Goal: Task Accomplishment & Management: Manage account settings

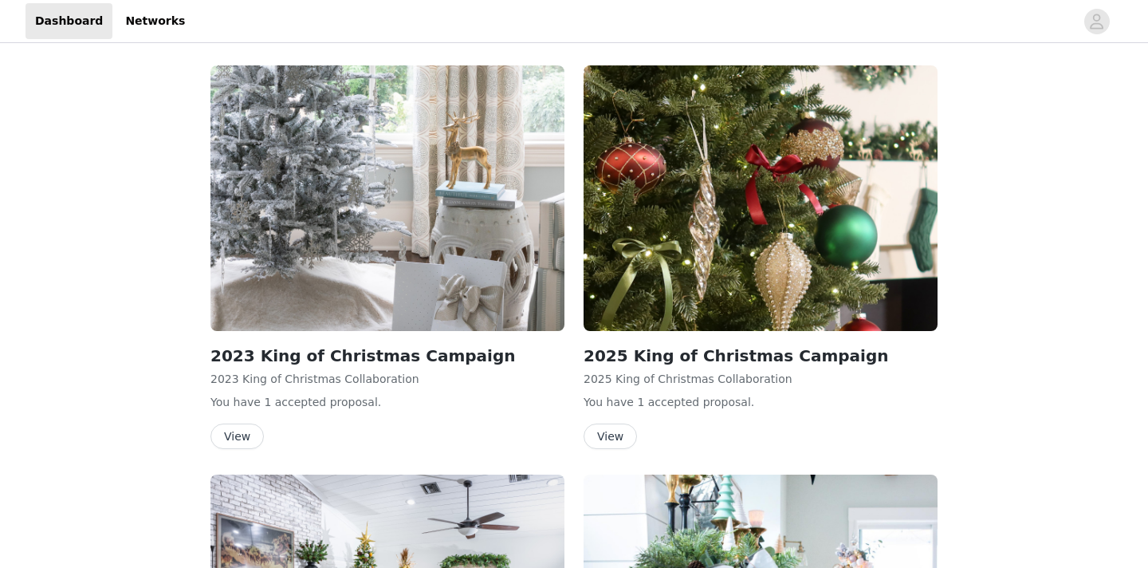
click at [618, 428] on button "View" at bounding box center [610, 436] width 53 height 26
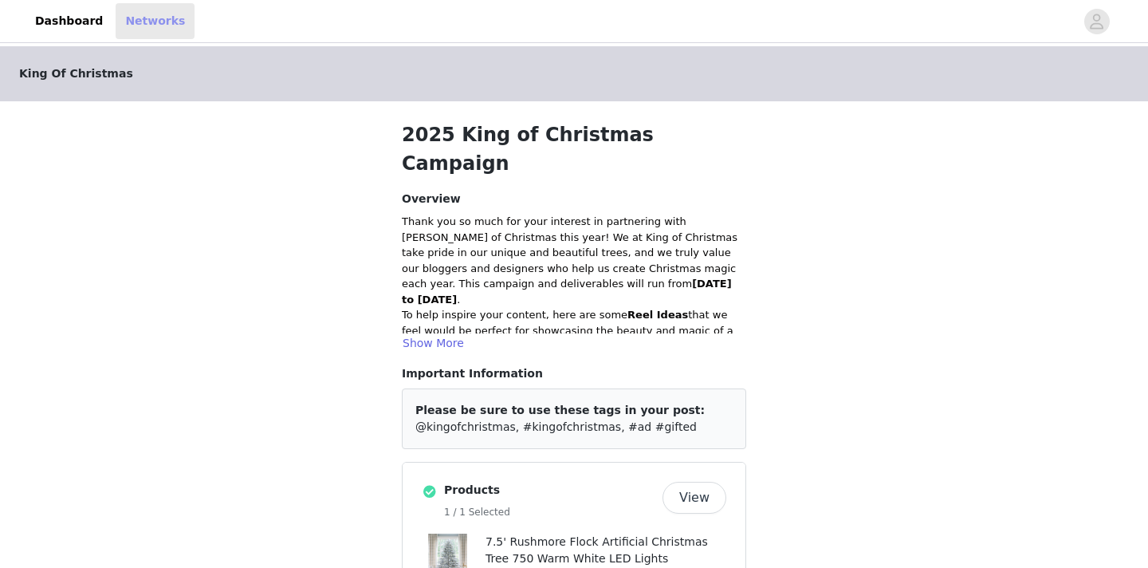
click at [135, 18] on link "Networks" at bounding box center [155, 21] width 79 height 36
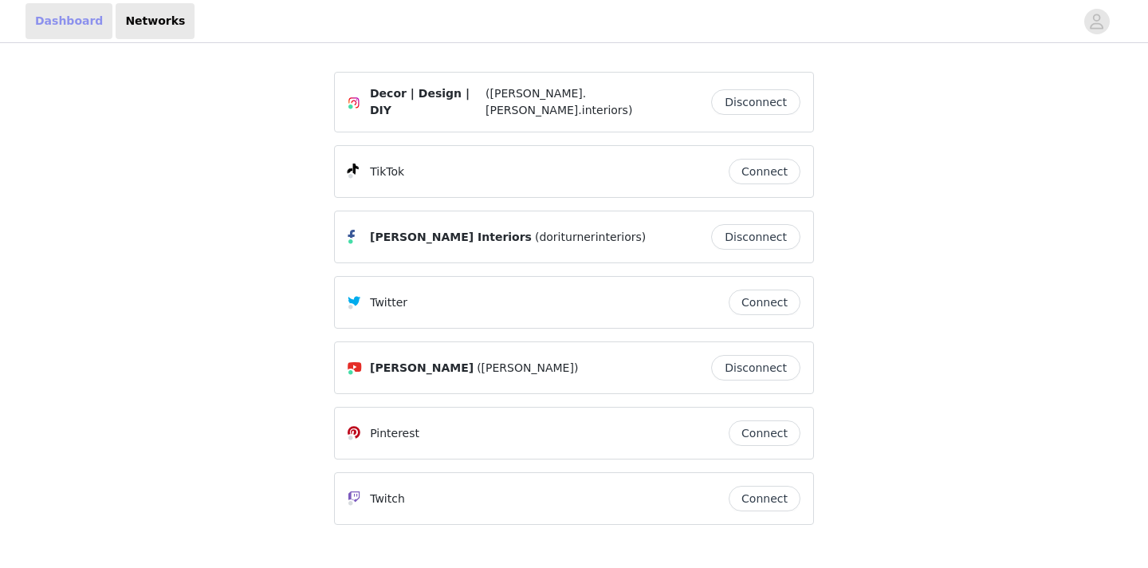
click at [71, 19] on link "Dashboard" at bounding box center [69, 21] width 87 height 36
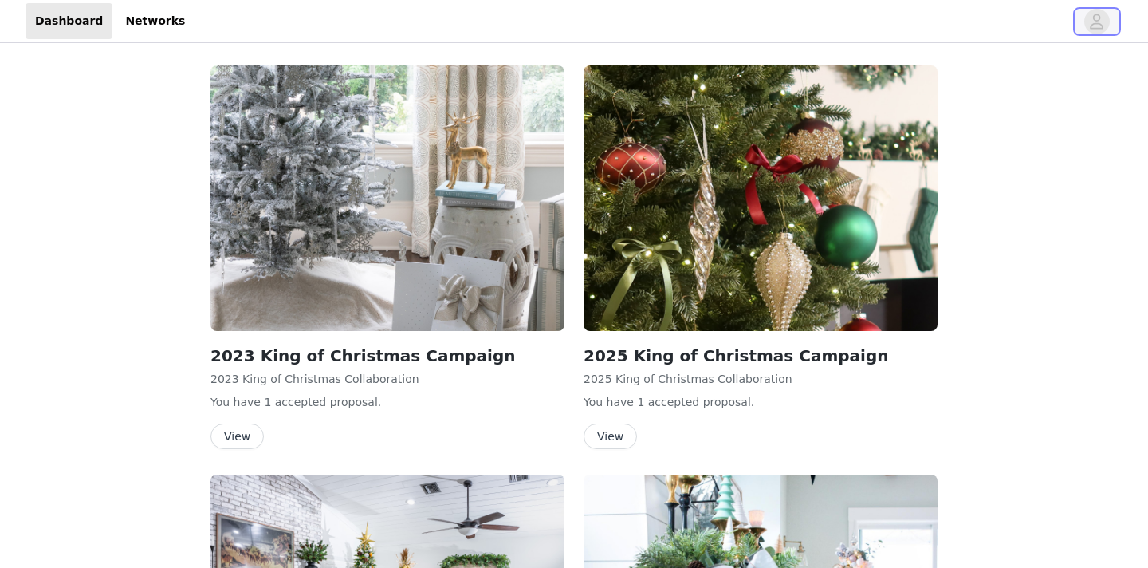
click at [1108, 22] on span "button" at bounding box center [1097, 22] width 26 height 26
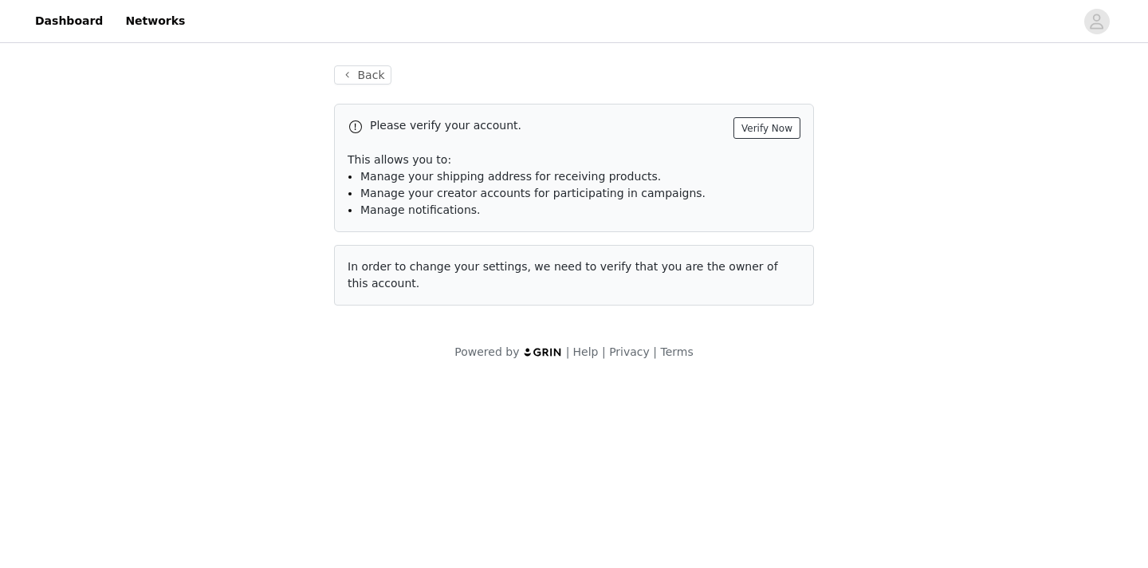
click at [783, 123] on button "Verify Now" at bounding box center [767, 128] width 67 height 22
